Goal: Task Accomplishment & Management: Use online tool/utility

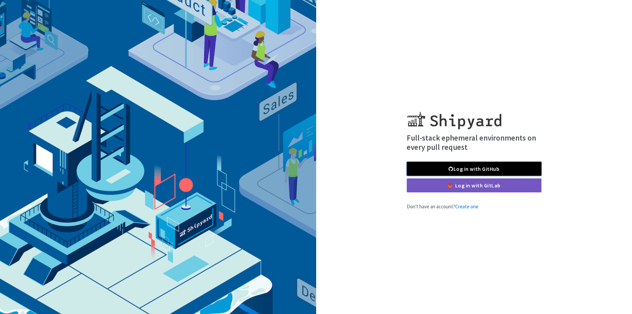
click at [429, 165] on link "Log in with GitHub" at bounding box center [474, 169] width 135 height 14
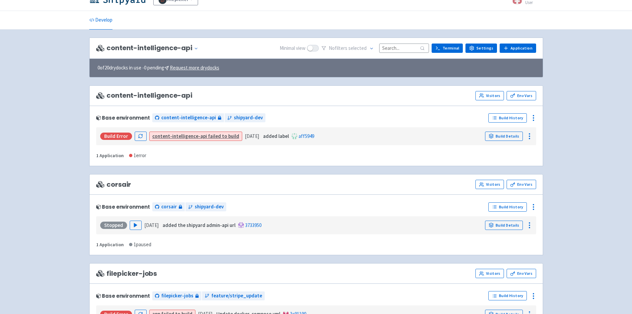
scroll to position [12, 0]
click at [185, 137] on strong "content-intelligence-api" at bounding box center [179, 136] width 55 height 6
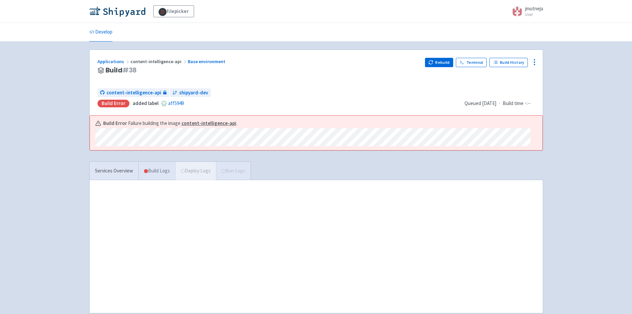
click at [157, 173] on link "Build Logs" at bounding box center [157, 171] width 37 height 18
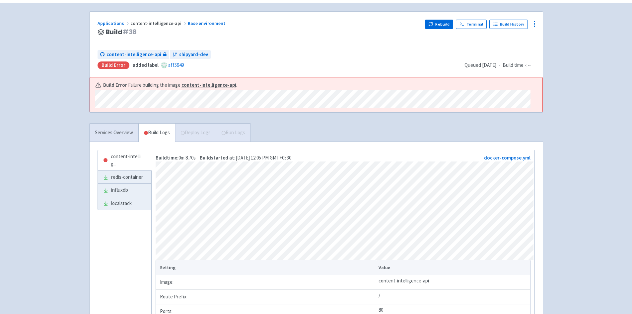
scroll to position [33, 0]
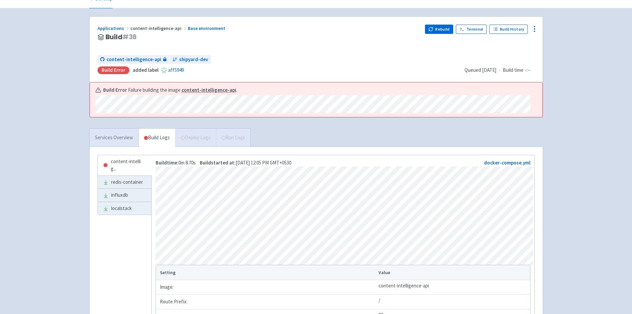
click at [114, 137] on link "Services Overview" at bounding box center [114, 137] width 49 height 18
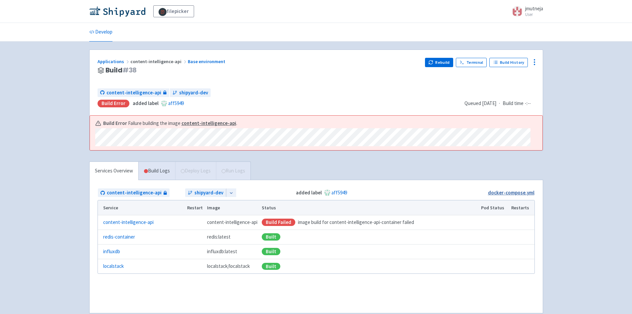
click at [499, 192] on link "docker-compose.yml" at bounding box center [511, 192] width 46 height 6
click at [282, 92] on div "content-intelligence-api shipyard-dev" at bounding box center [279, 92] width 362 height 9
click at [273, 105] on span "Build Error added label aff5949" at bounding box center [279, 104] width 362 height 8
click at [470, 102] on span "Queued 9 days ago" at bounding box center [481, 103] width 32 height 6
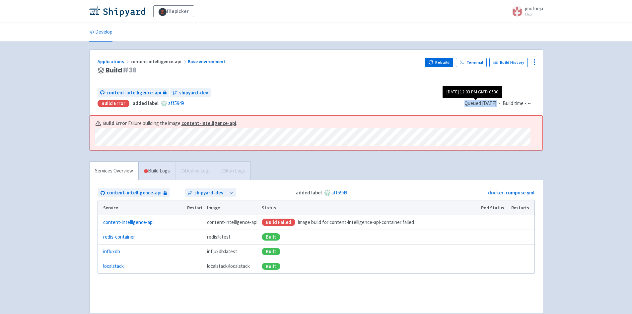
click at [470, 102] on span "Queued 9 days ago" at bounding box center [481, 103] width 32 height 6
click at [426, 106] on span "Build Error added label aff5949" at bounding box center [279, 104] width 362 height 8
click at [156, 175] on link "Build Logs" at bounding box center [157, 171] width 37 height 18
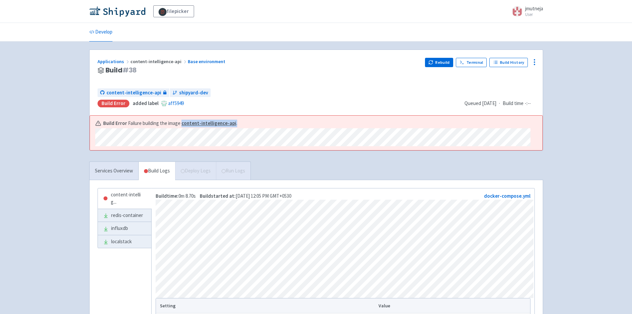
drag, startPoint x: 237, startPoint y: 122, endPoint x: 183, endPoint y: 127, distance: 55.0
click at [183, 127] on div "Build Error Failure building the image content-intelligence-api ." at bounding box center [313, 124] width 436 height 8
copy span "content-intelligence-api ."
click at [68, 109] on div "filepicker jmutneja User Profile Sign out Develop" at bounding box center [316, 196] width 632 height 393
click at [68, 100] on div "filepicker jmutneja User Profile Sign out Develop" at bounding box center [316, 196] width 632 height 393
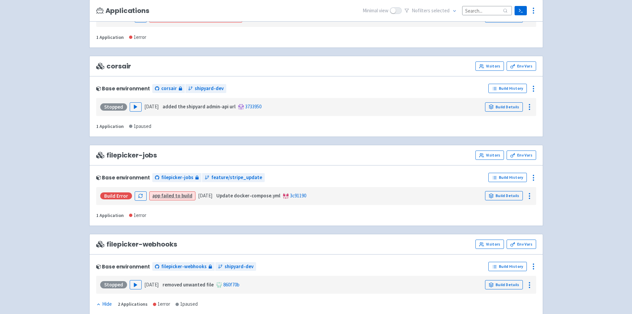
scroll to position [132, 0]
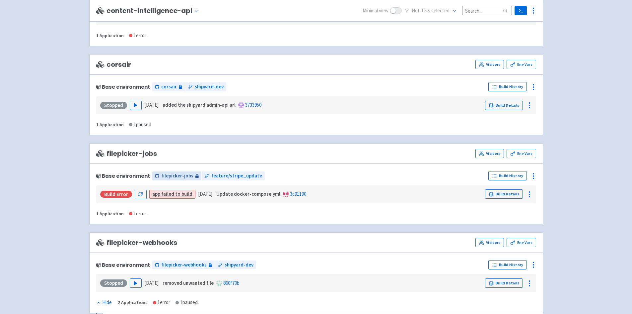
click at [181, 180] on link "filepicker-jobs" at bounding box center [176, 175] width 49 height 9
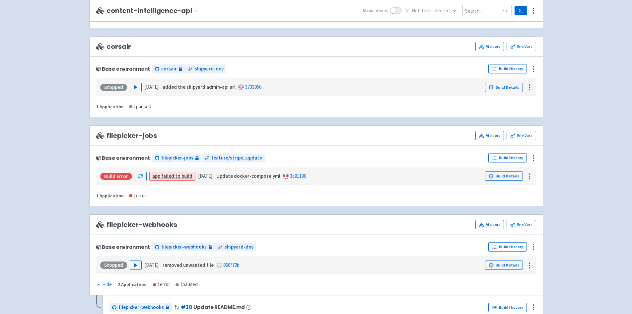
scroll to position [166, 0]
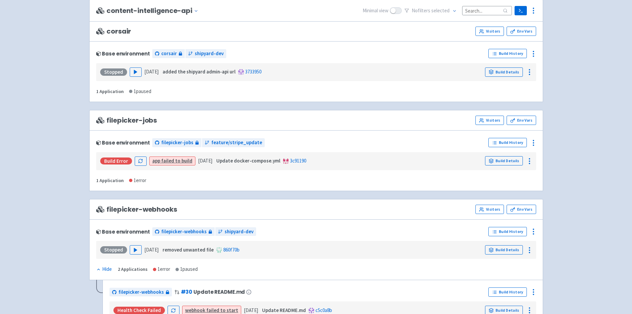
click at [181, 159] on link "app failed to build" at bounding box center [172, 160] width 40 height 6
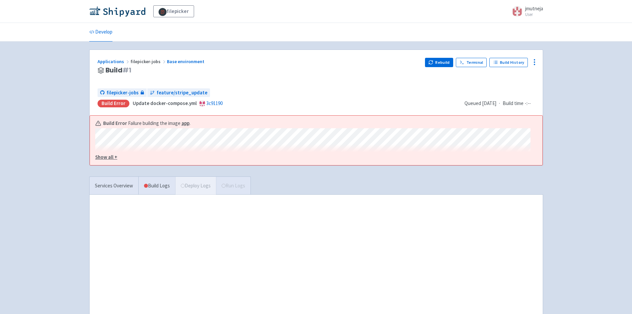
click at [110, 155] on u "Show all +" at bounding box center [106, 157] width 22 height 6
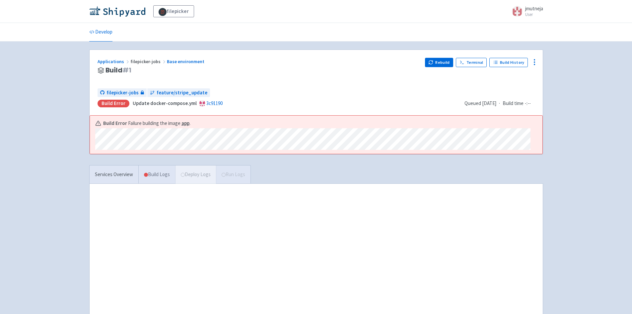
click at [168, 178] on link "Build Logs" at bounding box center [157, 174] width 37 height 18
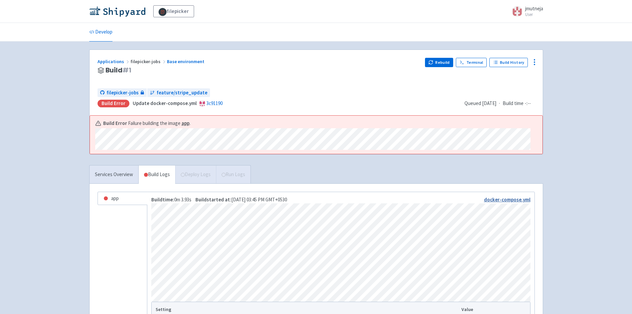
click at [516, 201] on link "docker-compose.yml" at bounding box center [507, 199] width 46 height 6
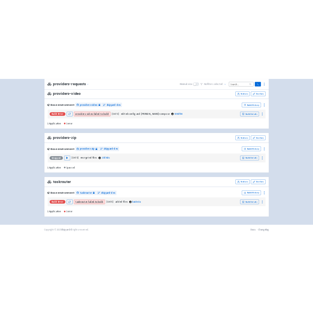
scroll to position [1605, 0]
